Goal: Task Accomplishment & Management: Manage account settings

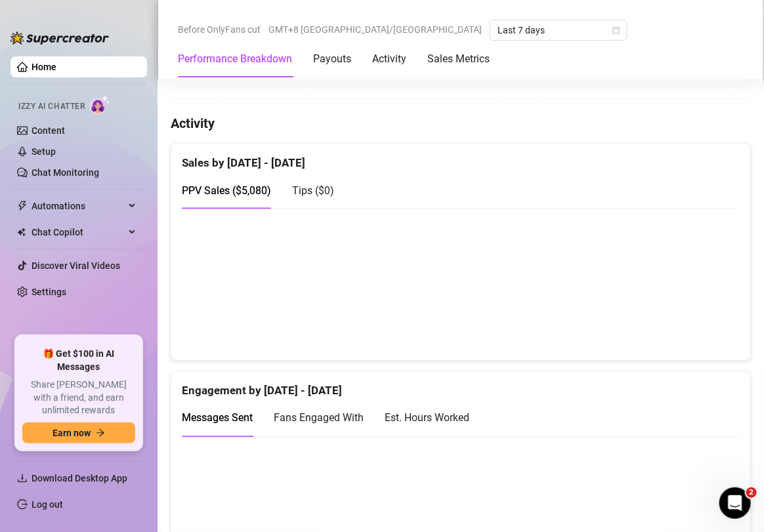
scroll to position [635, 0]
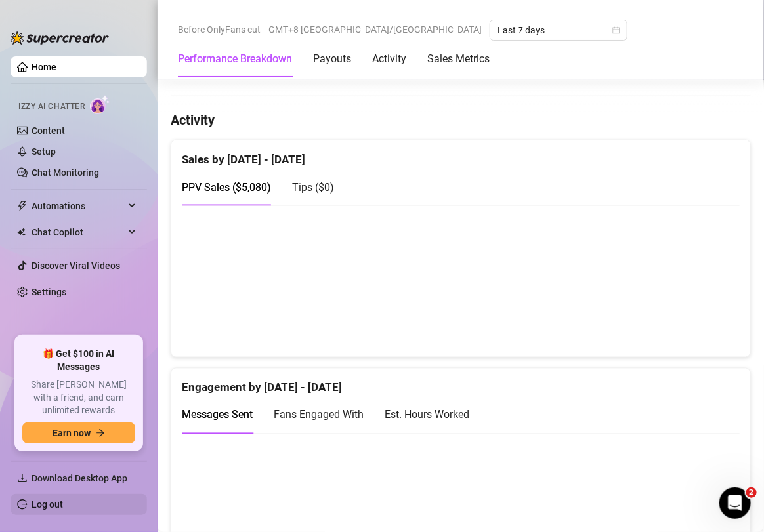
click at [63, 507] on link "Log out" at bounding box center [48, 504] width 32 height 11
click at [114, 507] on html "Home Izzy AI Chatter Content Setup Chat Monitoring Automations Chat Copilot Dis…" at bounding box center [382, 266] width 764 height 532
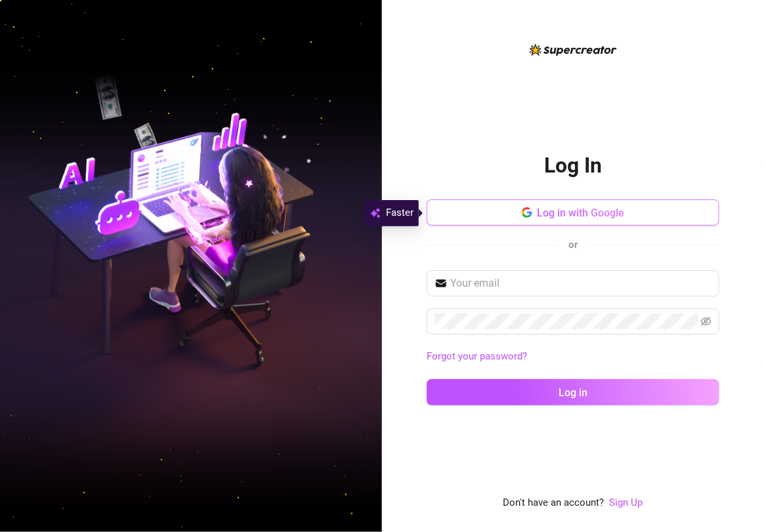
click at [612, 221] on button "Log in with Google" at bounding box center [573, 213] width 293 height 26
